Goal: Check status: Check status

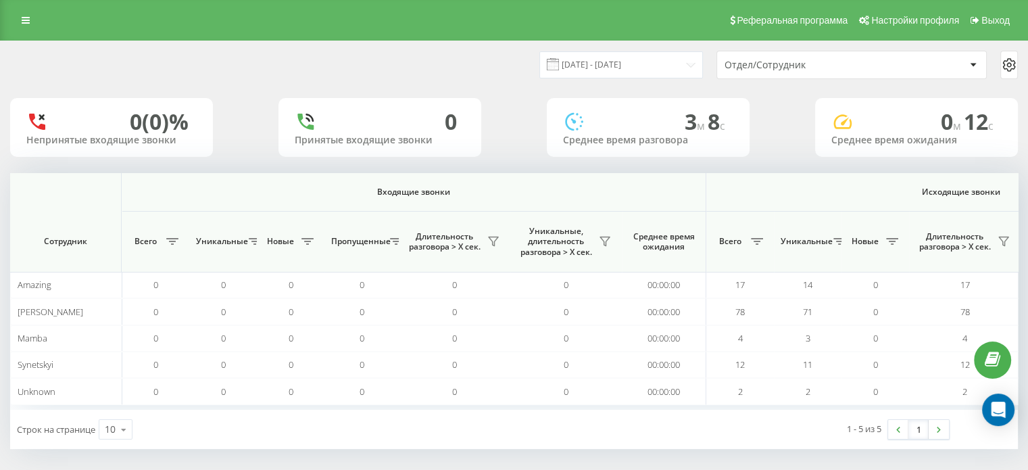
scroll to position [0, 878]
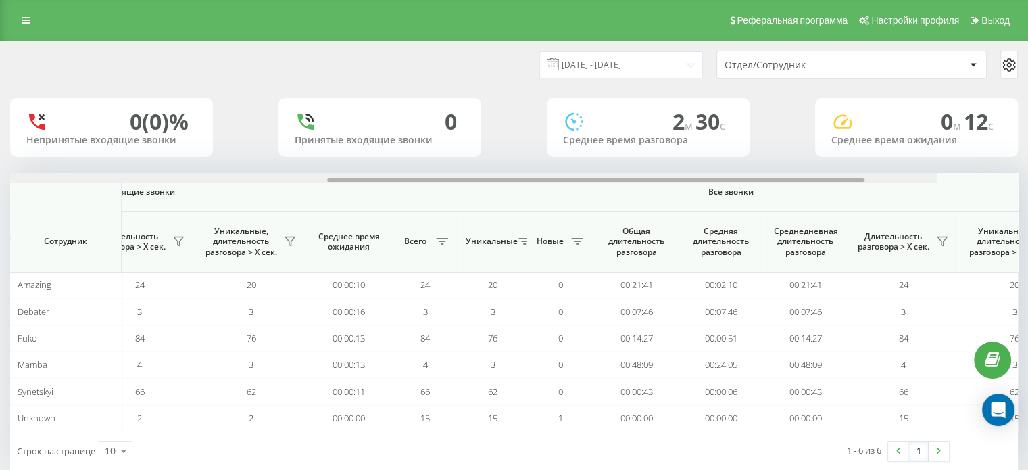
scroll to position [0, 427]
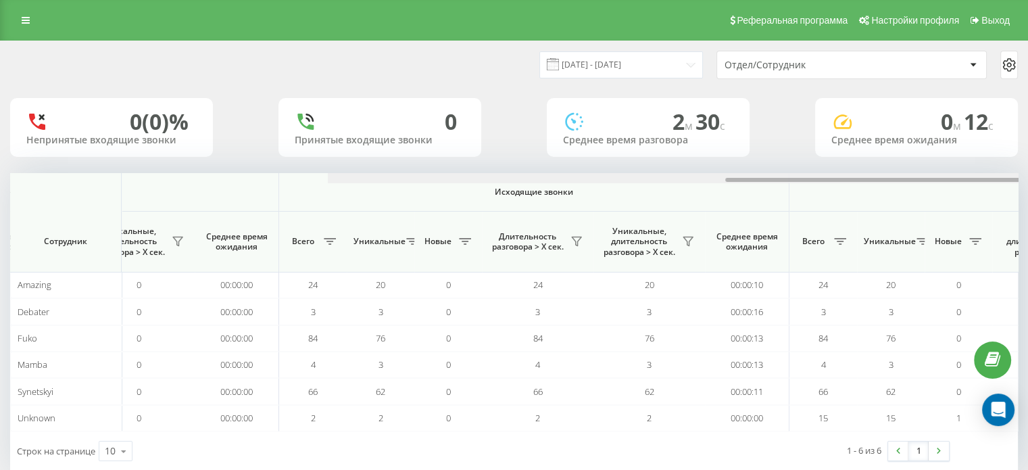
click at [321, 191] on div "Входящие звонки Исходящие звонки Все звонки Сотрудник Всего Уникальные Новые Пр…" at bounding box center [513, 302] width 1007 height 258
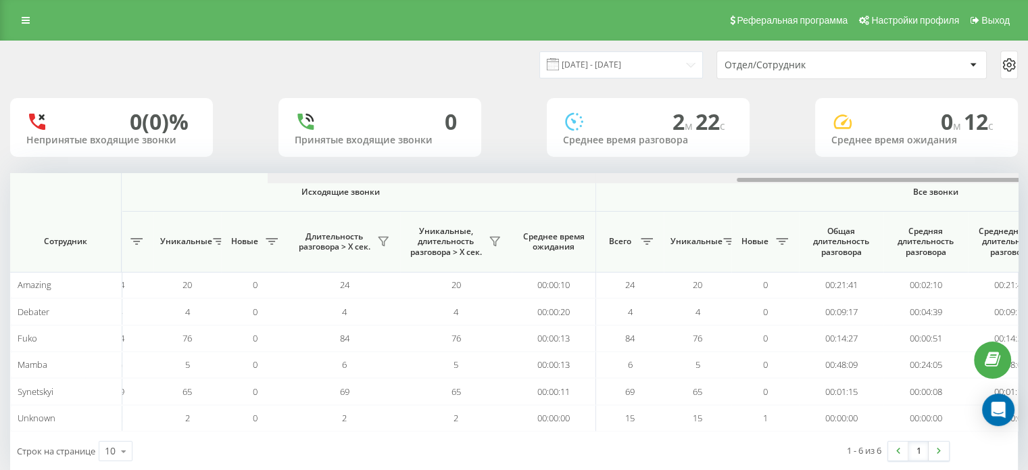
scroll to position [0, 878]
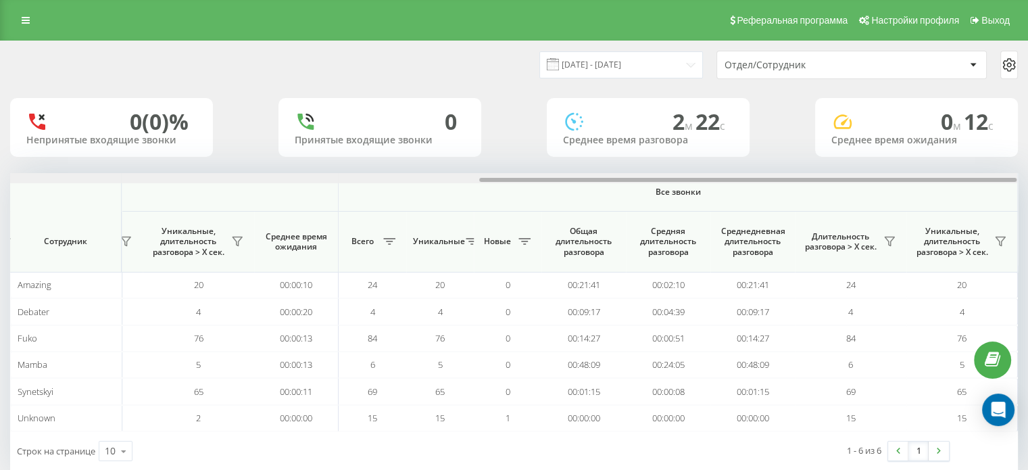
drag, startPoint x: 425, startPoint y: 179, endPoint x: 998, endPoint y: 159, distance: 573.4
click at [998, 159] on div "[DATE] - [DATE] Отдел/Сотрудник 0 (0)% Непринятые входящие звонки 0 Принятые вх…" at bounding box center [513, 255] width 1007 height 429
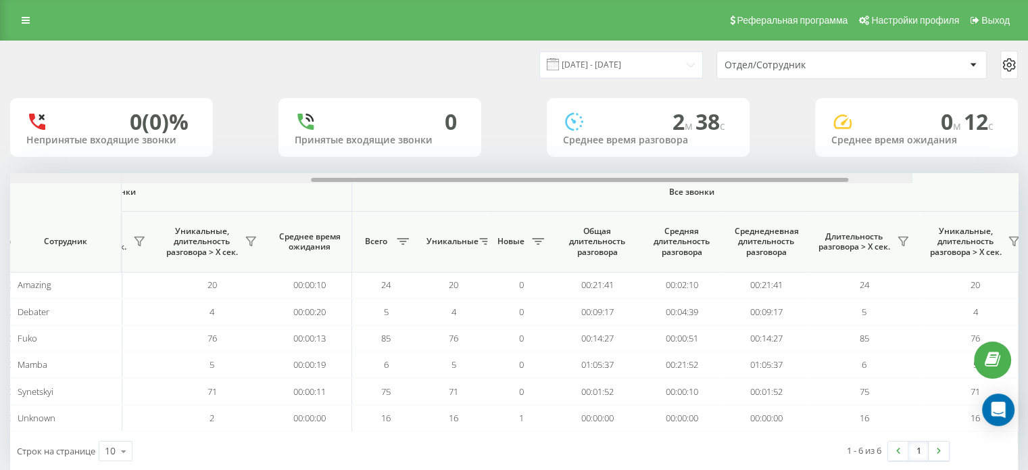
scroll to position [0, 878]
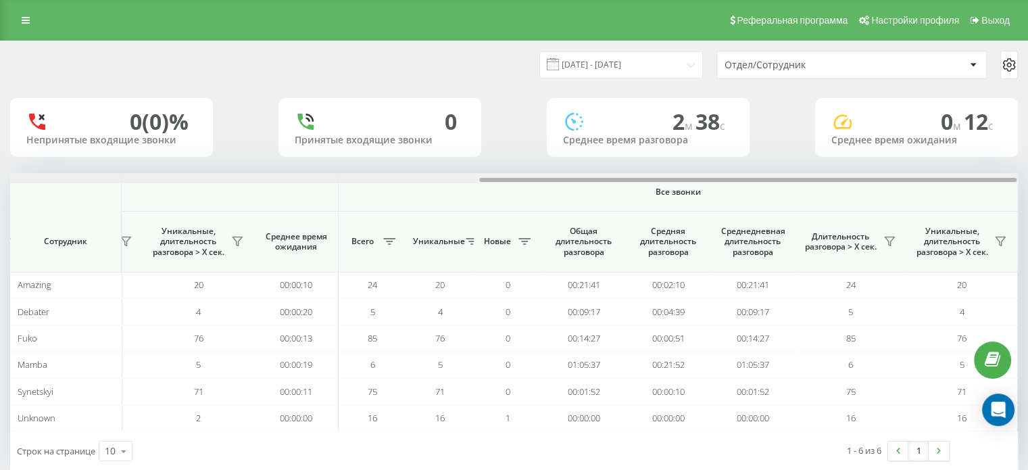
drag, startPoint x: 542, startPoint y: 180, endPoint x: 1016, endPoint y: 210, distance: 475.3
click at [1016, 210] on div "Входящие звонки Исходящие звонки Все звонки Сотрудник Всего Уникальные Новые Пр…" at bounding box center [513, 302] width 1007 height 258
